Goal: Find contact information: Find contact information

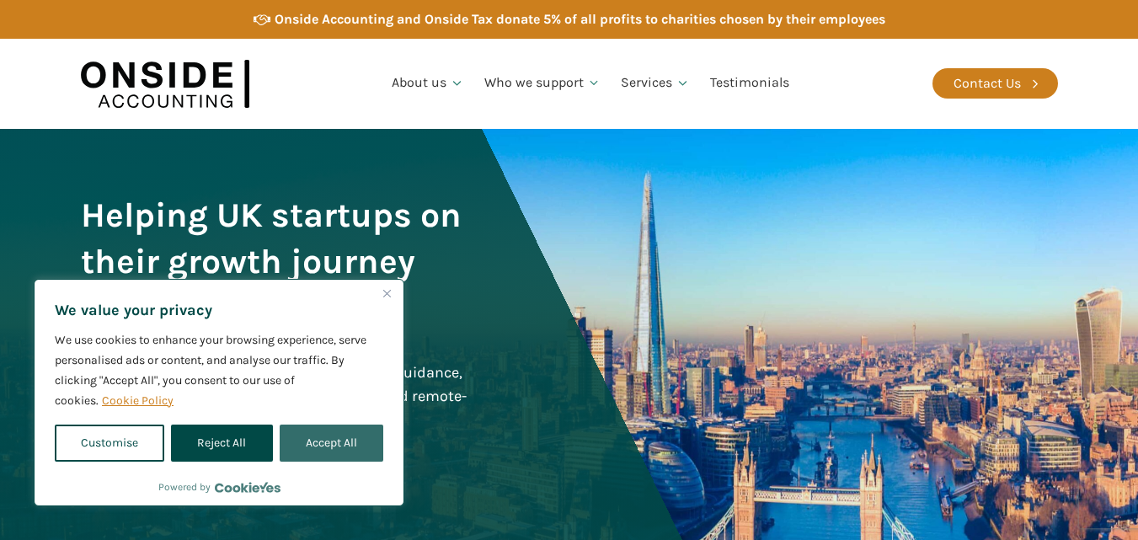
click at [327, 452] on button "Accept All" at bounding box center [332, 443] width 104 height 37
checkbox input "true"
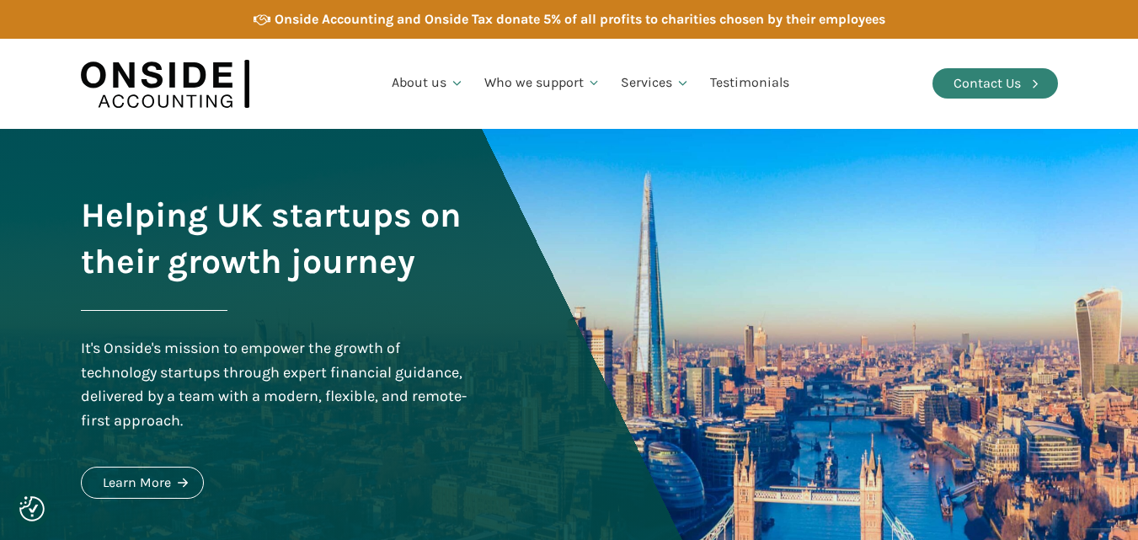
click at [949, 70] on link "Contact Us" at bounding box center [996, 83] width 126 height 30
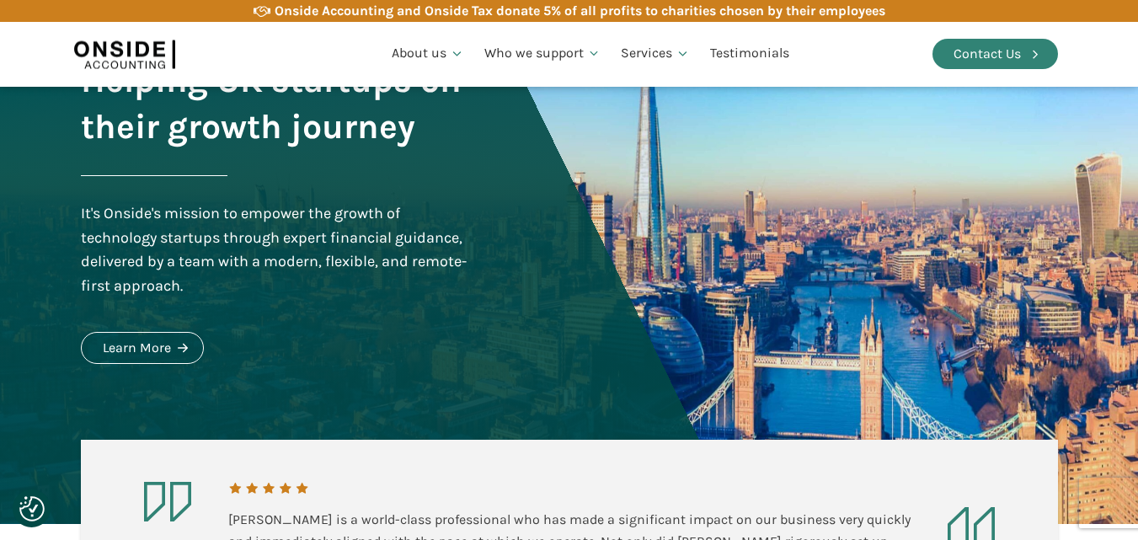
scroll to position [297, 0]
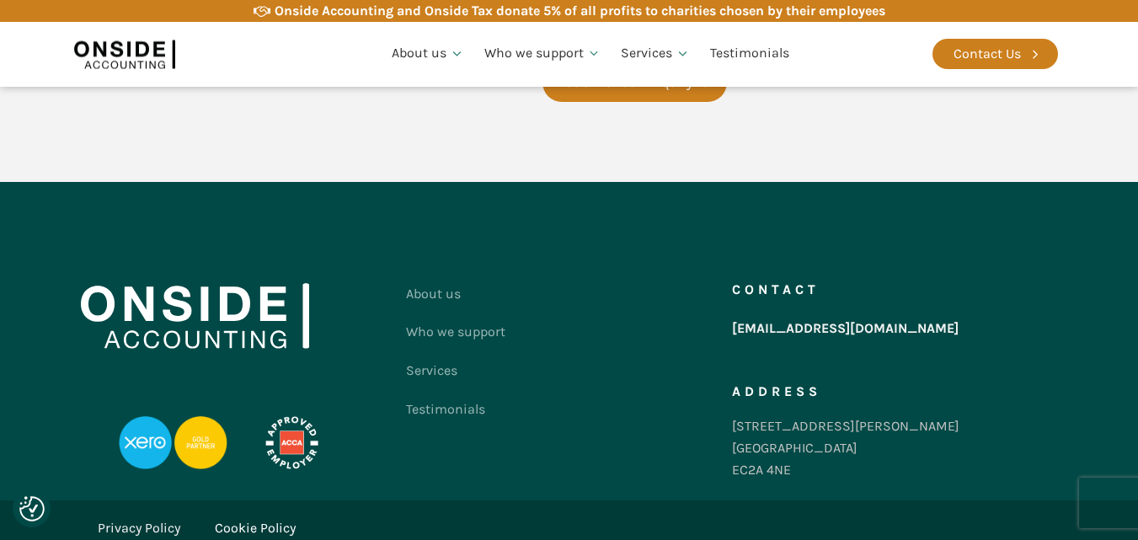
scroll to position [666, 0]
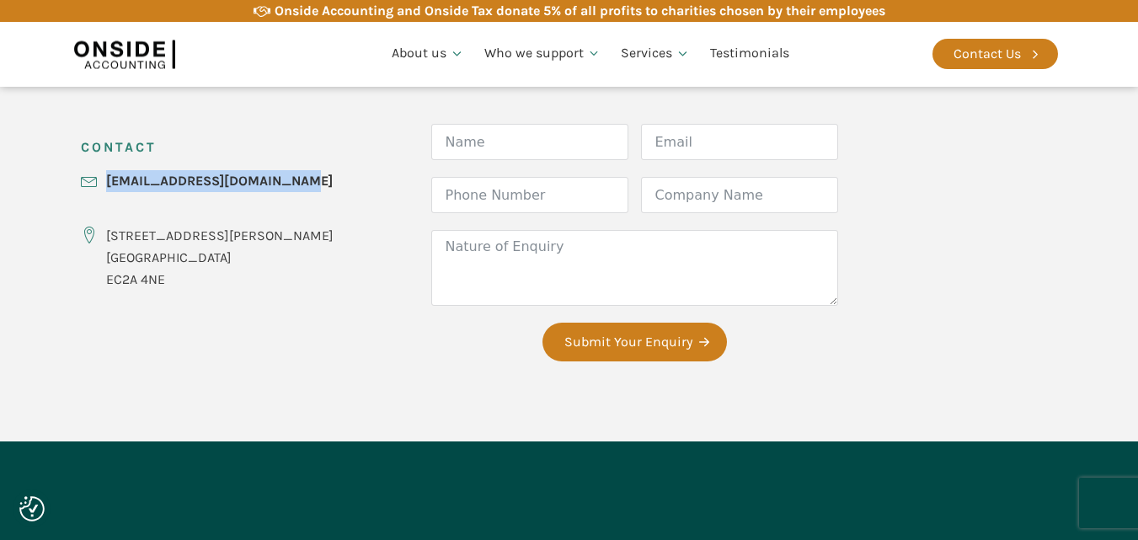
drag, startPoint x: 314, startPoint y: 179, endPoint x: 104, endPoint y: 179, distance: 209.8
click at [104, 179] on div "CONTACT [EMAIL_ADDRESS][DOMAIN_NAME] [STREET_ADDRESS][PERSON_NAME] Form Name Em…" at bounding box center [569, 251] width 1011 height 381
copy link "[EMAIL_ADDRESS][DOMAIN_NAME]"
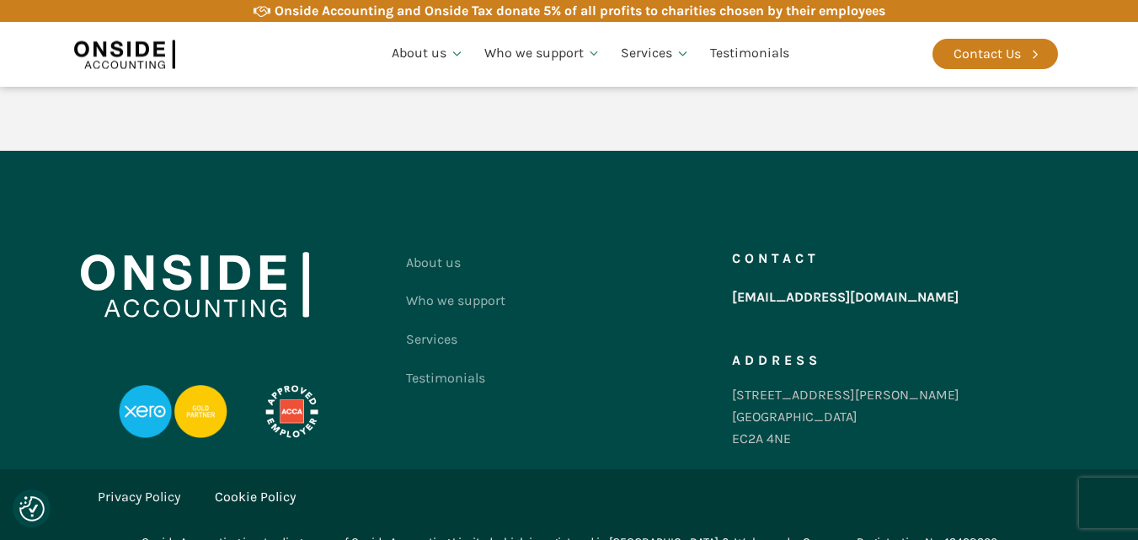
scroll to position [980, 0]
